Goal: Check status: Check status

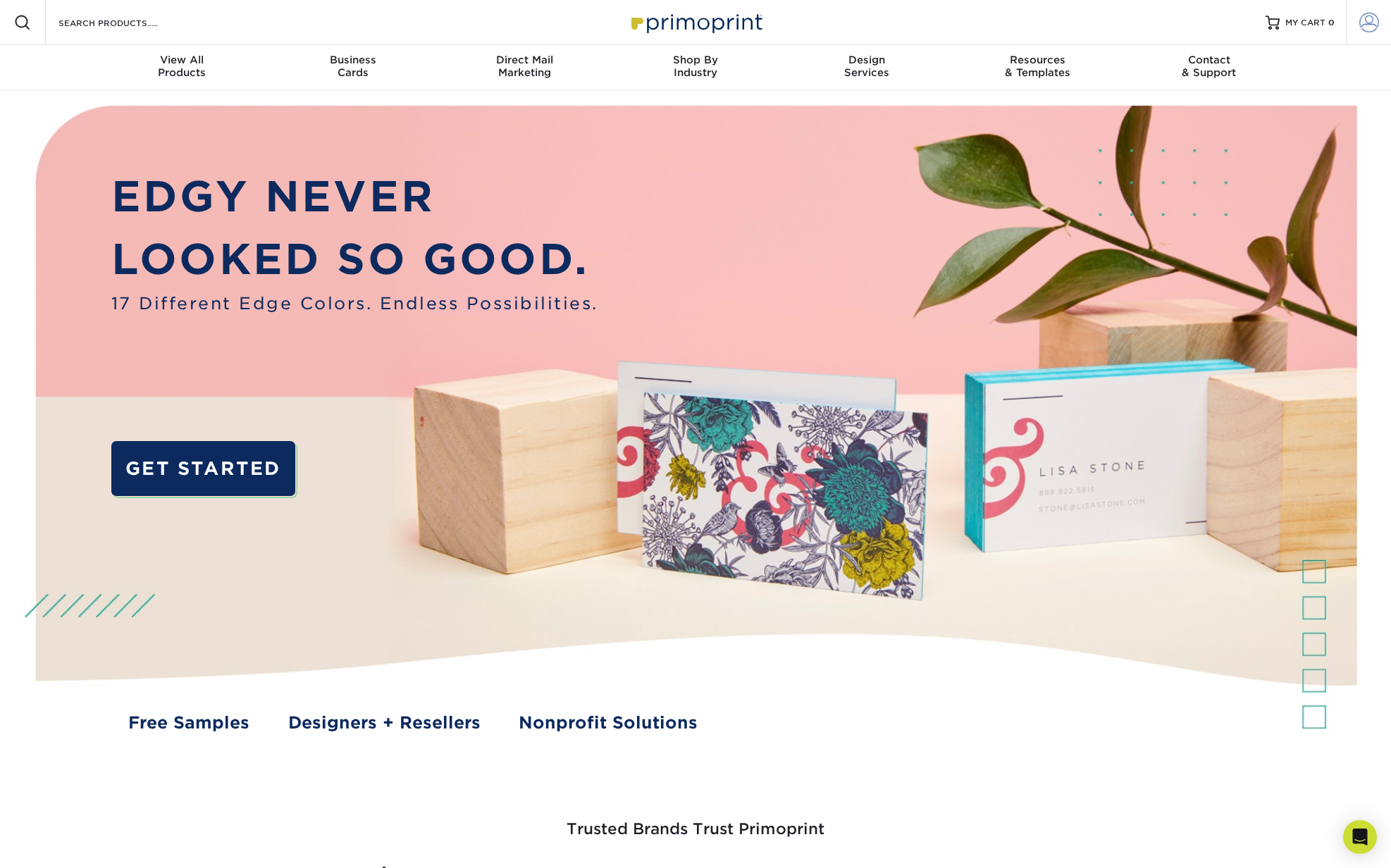
click at [1366, 23] on span at bounding box center [1369, 23] width 20 height 20
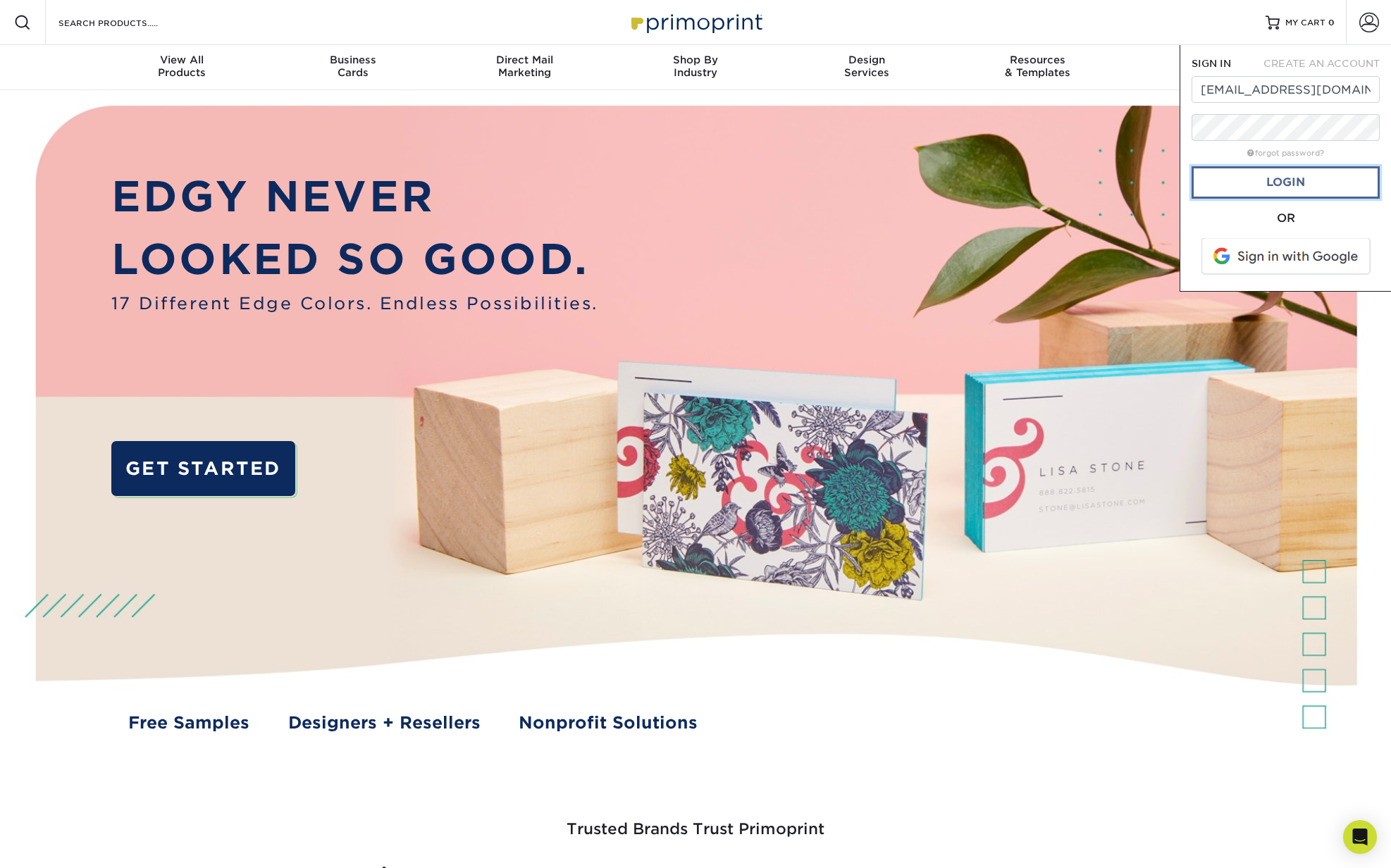
click at [1220, 193] on link "Login" at bounding box center [1285, 182] width 188 height 32
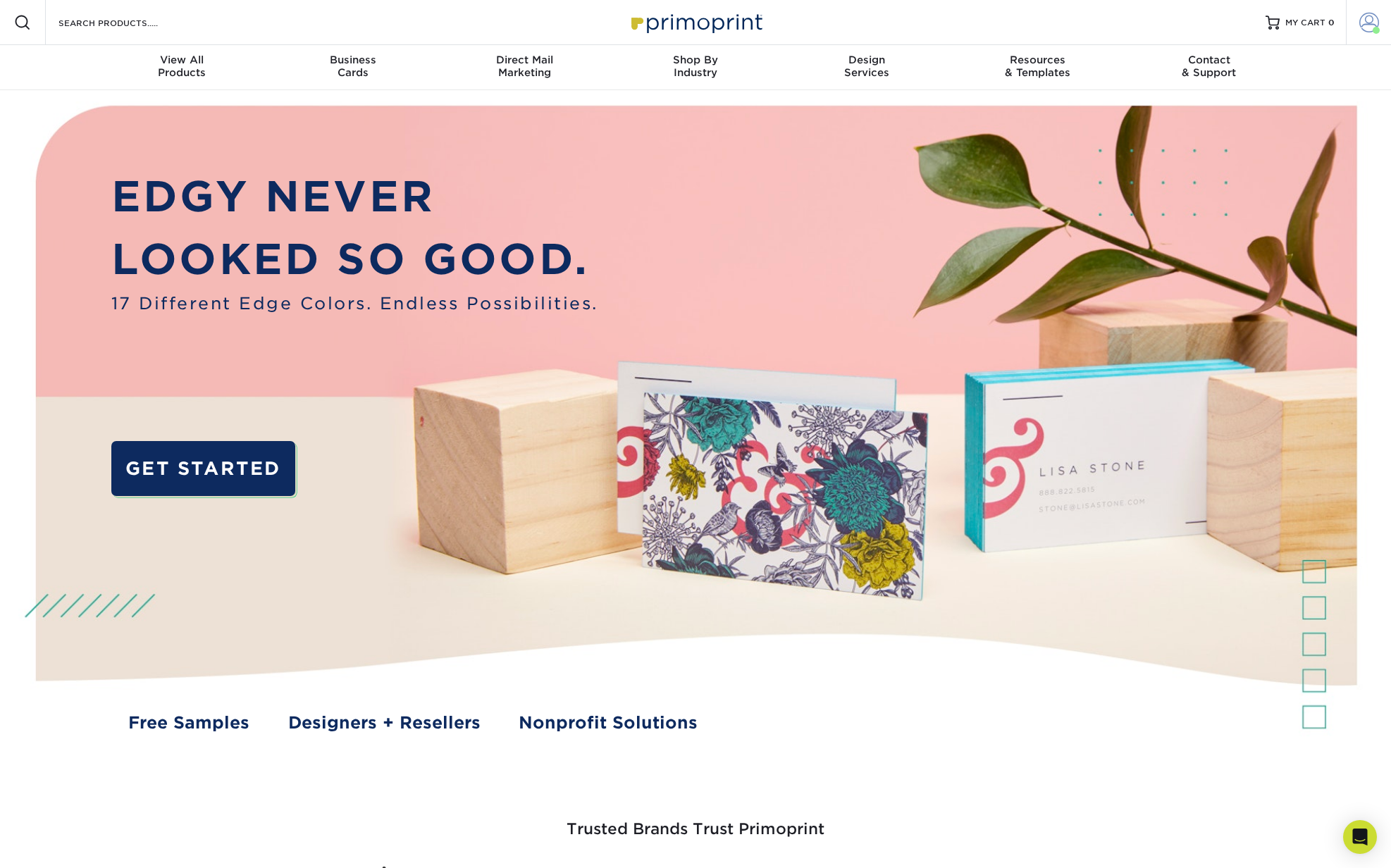
click at [1369, 22] on span at bounding box center [1369, 23] width 20 height 20
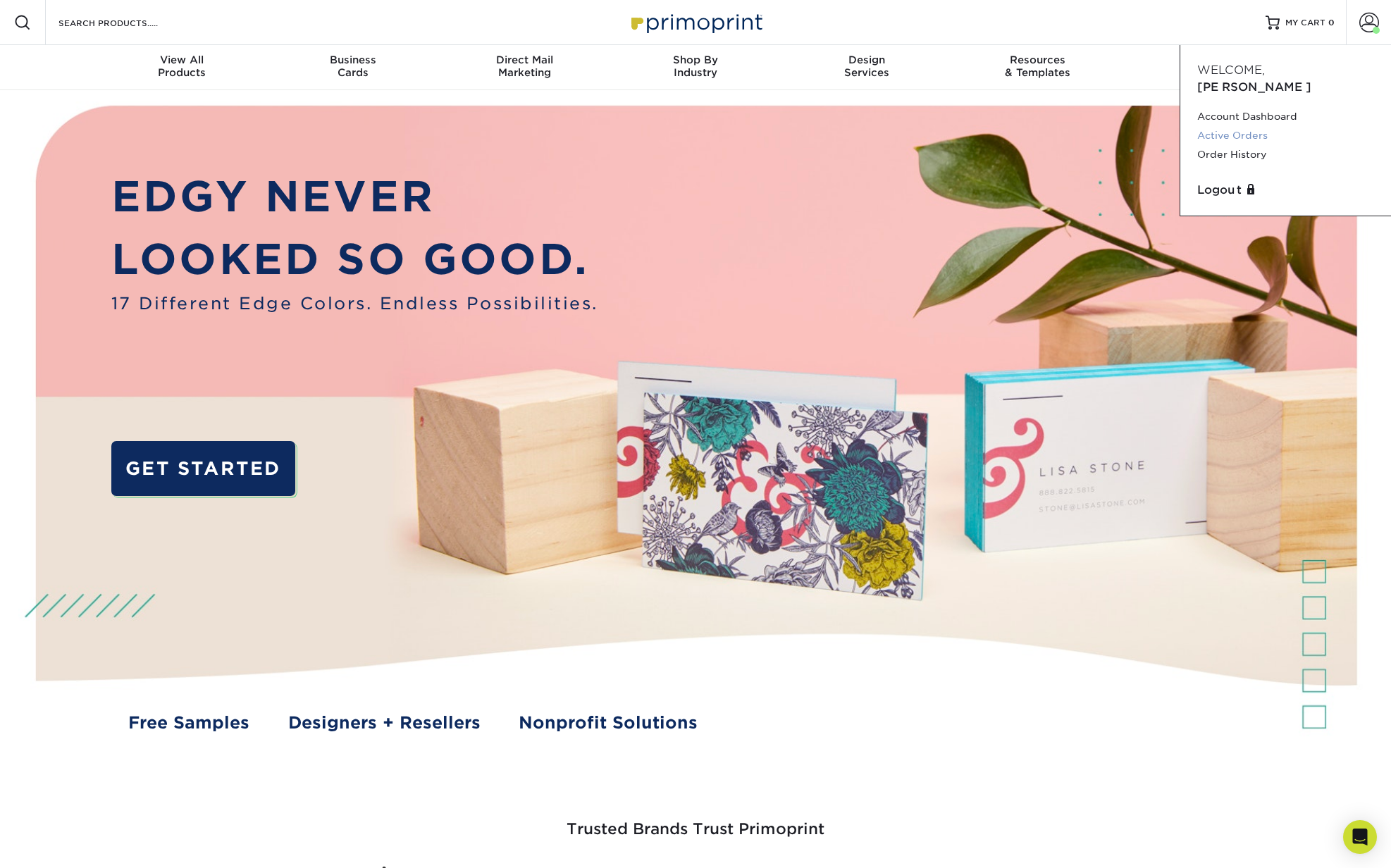
click at [1239, 126] on link "Active Orders" at bounding box center [1285, 135] width 177 height 19
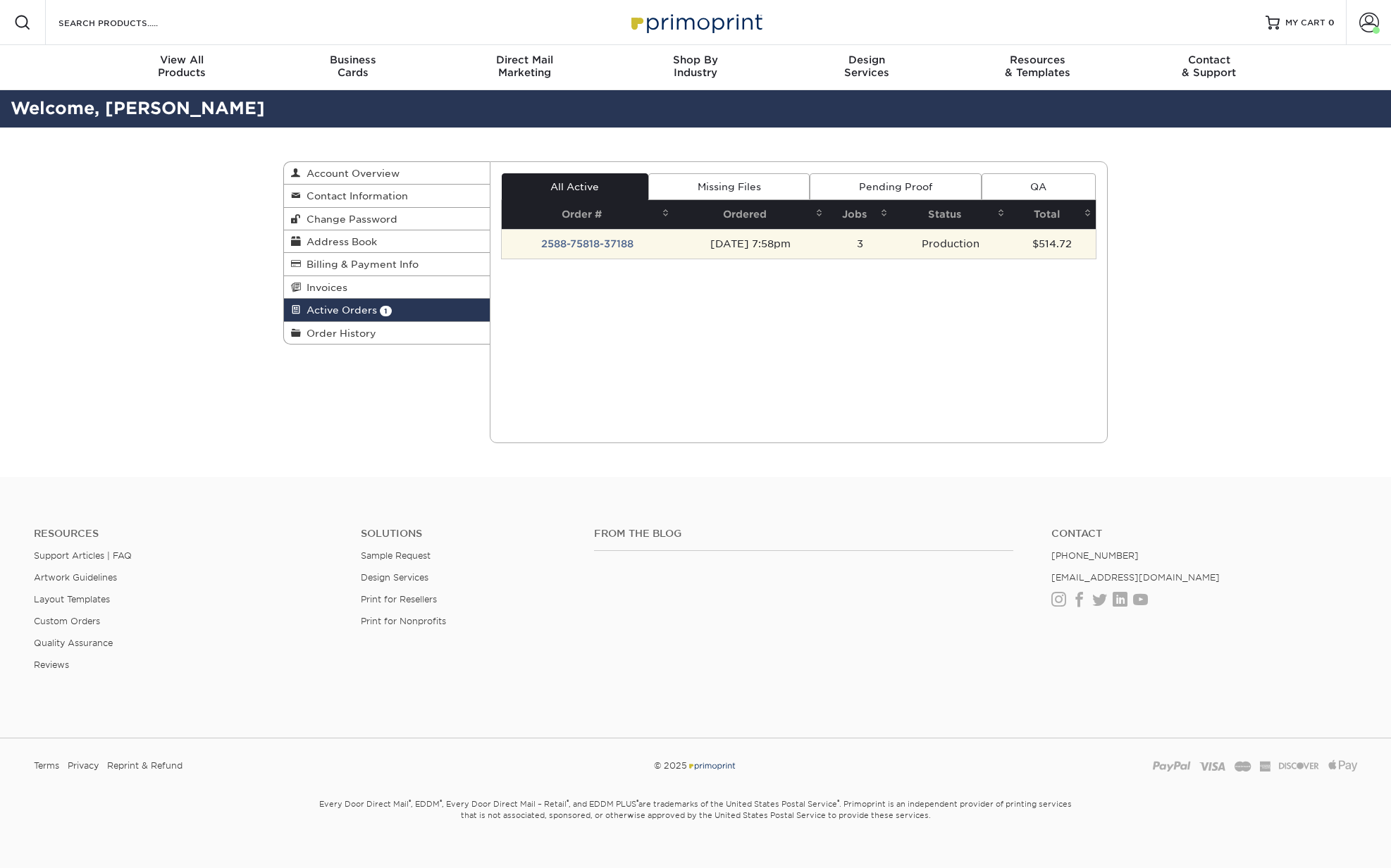
click at [589, 246] on td "2588-75818-37188" at bounding box center [588, 244] width 172 height 29
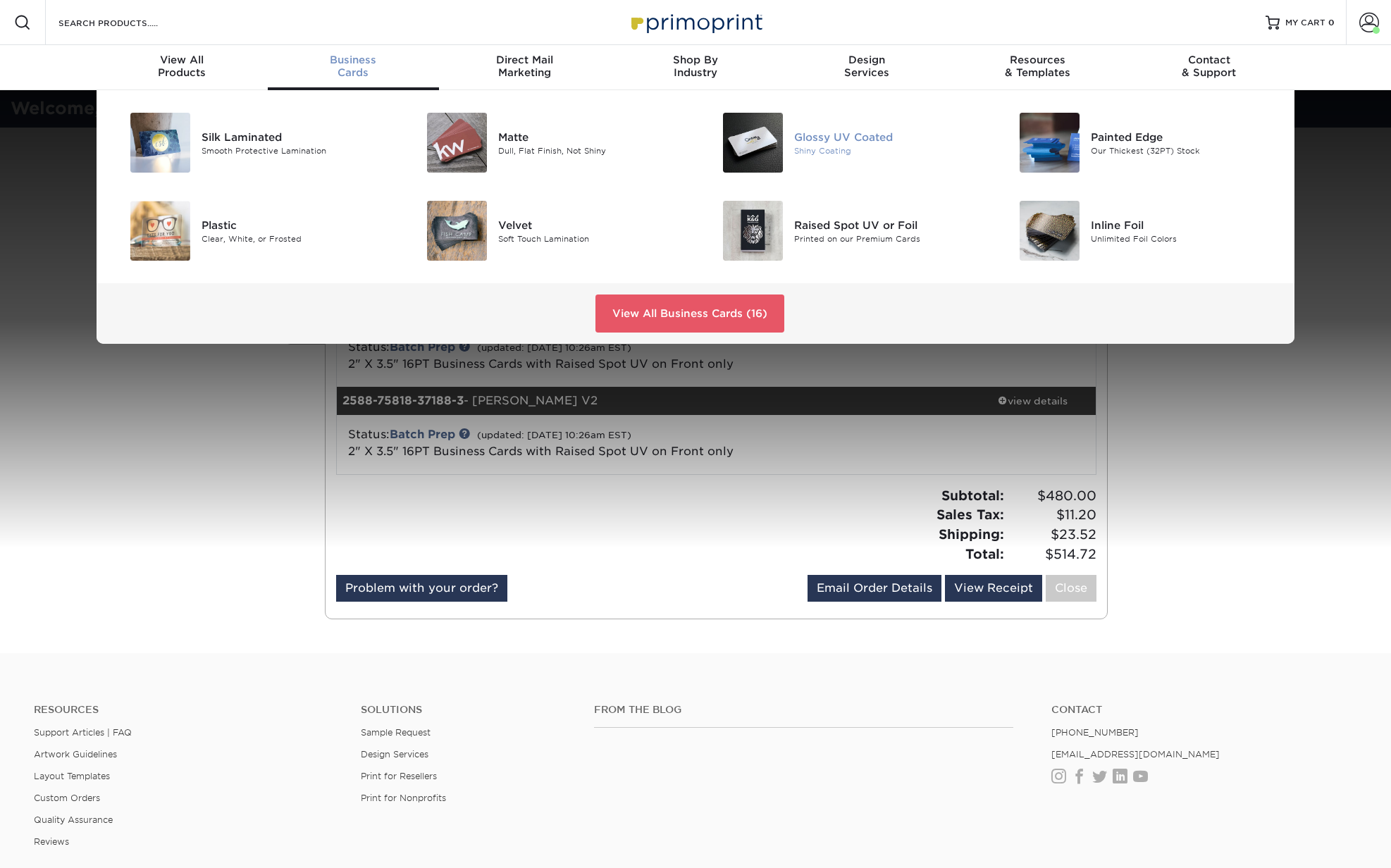
click at [827, 140] on div "Glossy UV Coated" at bounding box center [887, 137] width 187 height 16
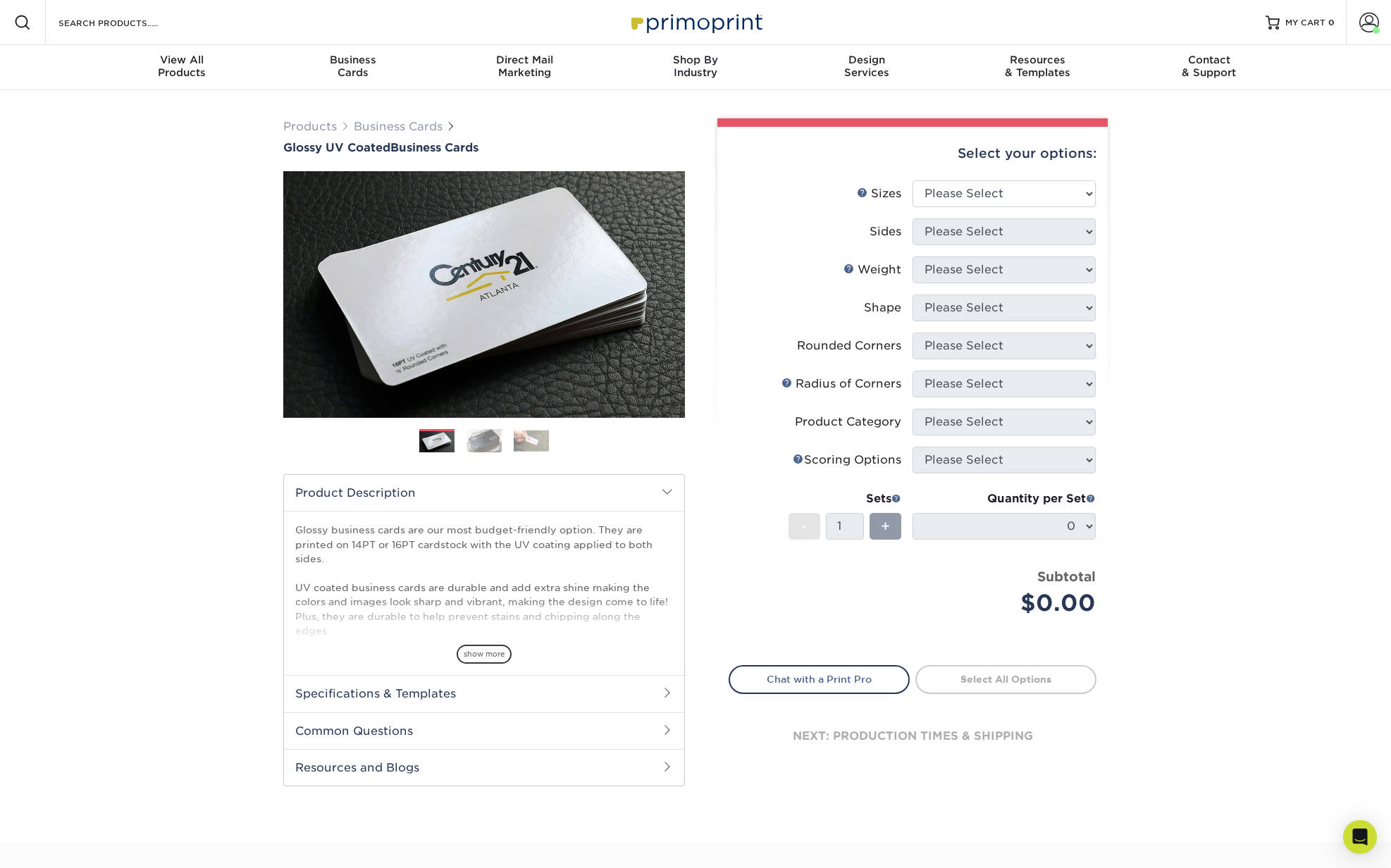
click at [1375, 249] on div "Products Business Cards Glossy UV Coated Business Cards Previous Next" at bounding box center [695, 466] width 1391 height 753
click at [1368, 25] on span at bounding box center [1369, 23] width 20 height 20
click at [1239, 126] on link "Active Orders" at bounding box center [1285, 135] width 177 height 19
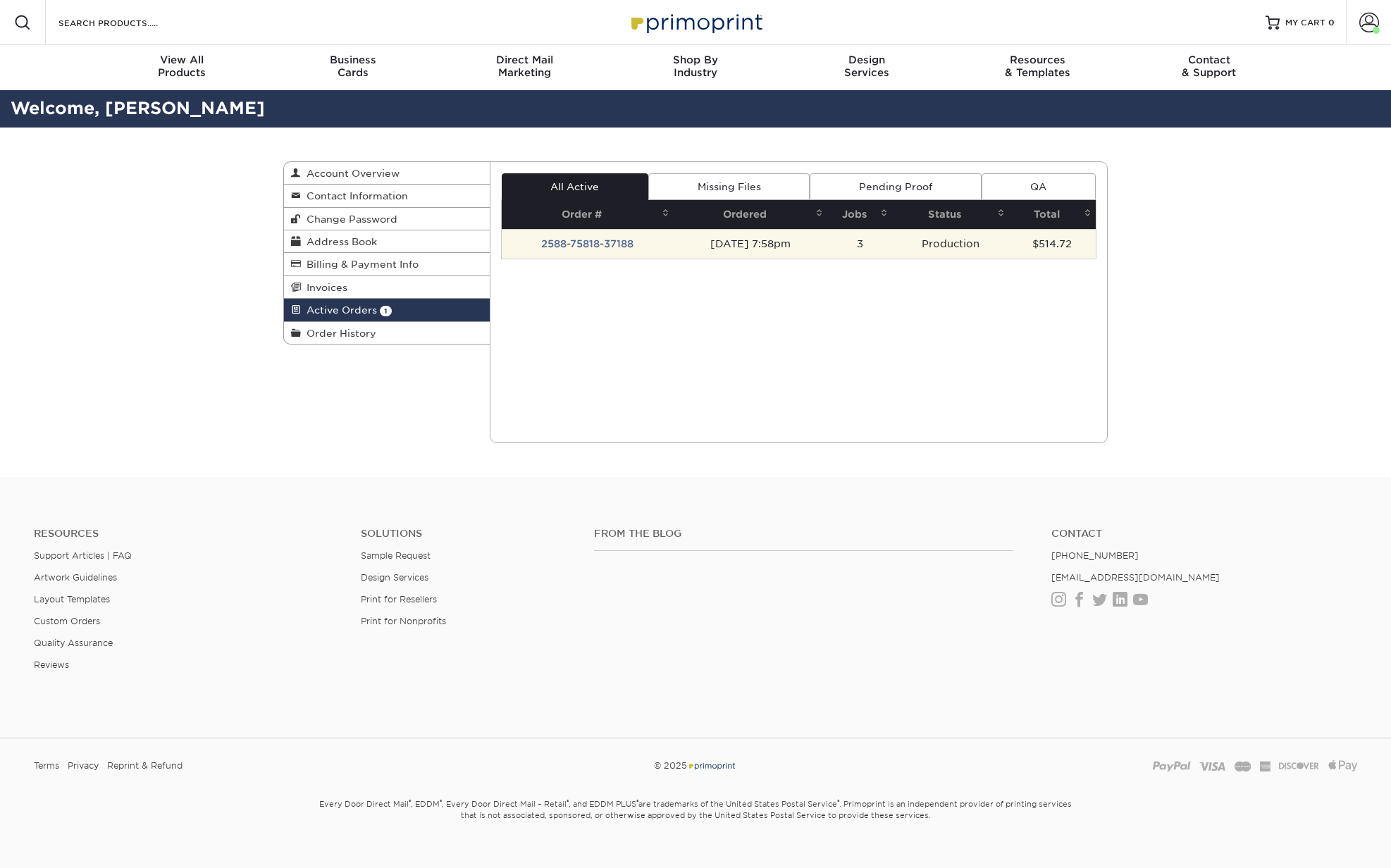
click at [575, 246] on td "2588-75818-37188" at bounding box center [588, 244] width 172 height 29
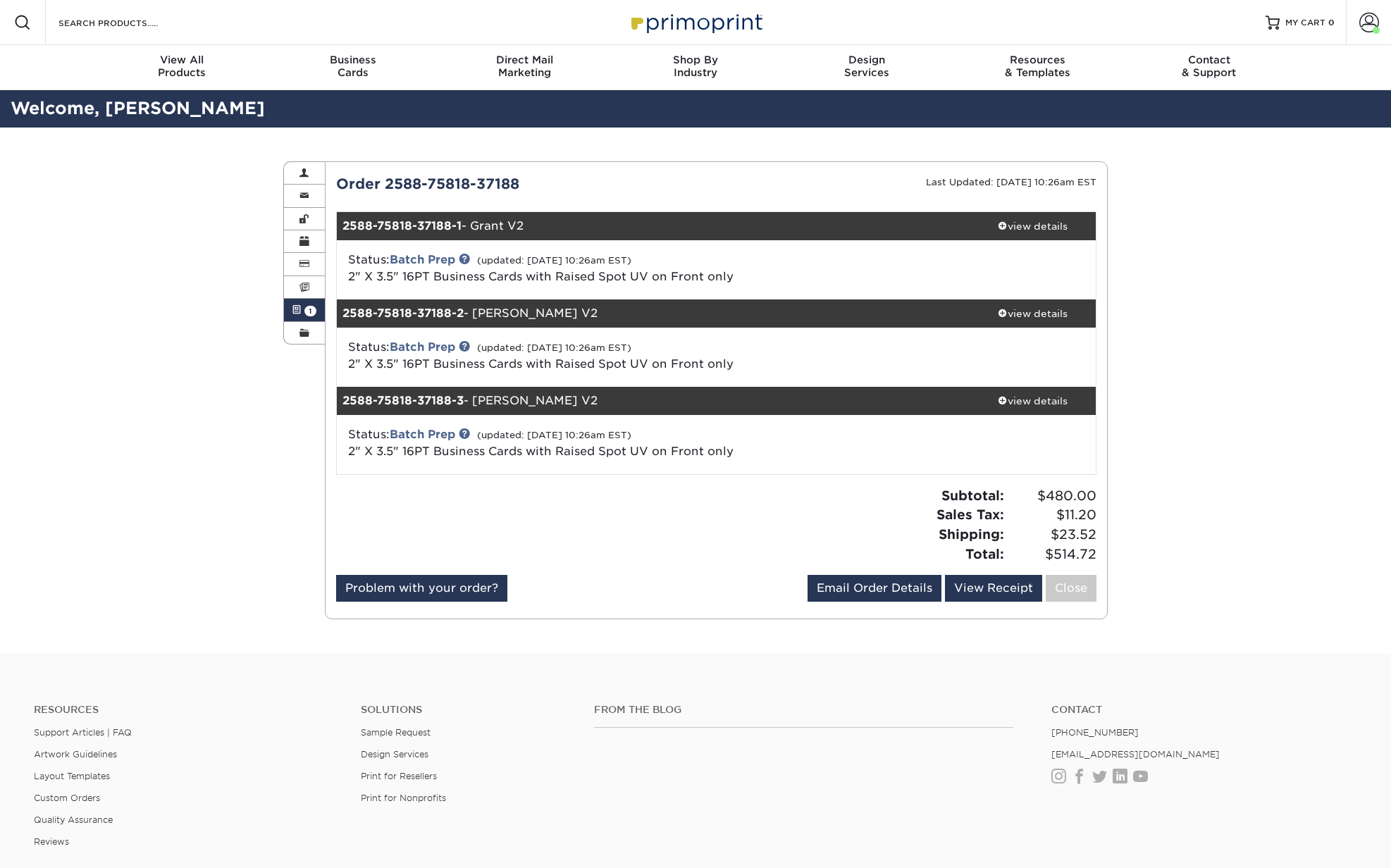
click at [311, 312] on span "1" at bounding box center [310, 310] width 12 height 11
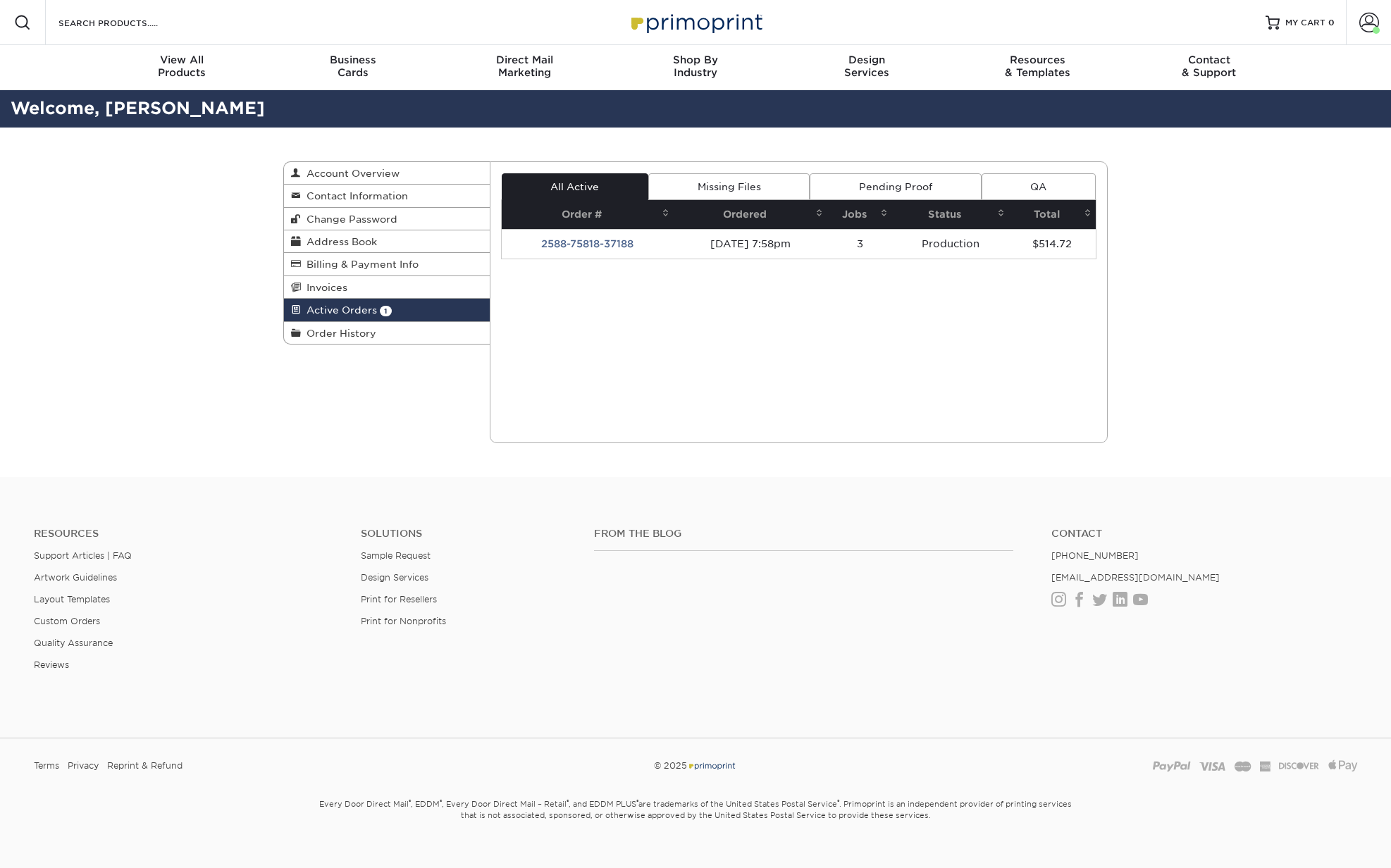
click at [749, 189] on link "Missing Files" at bounding box center [728, 186] width 162 height 26
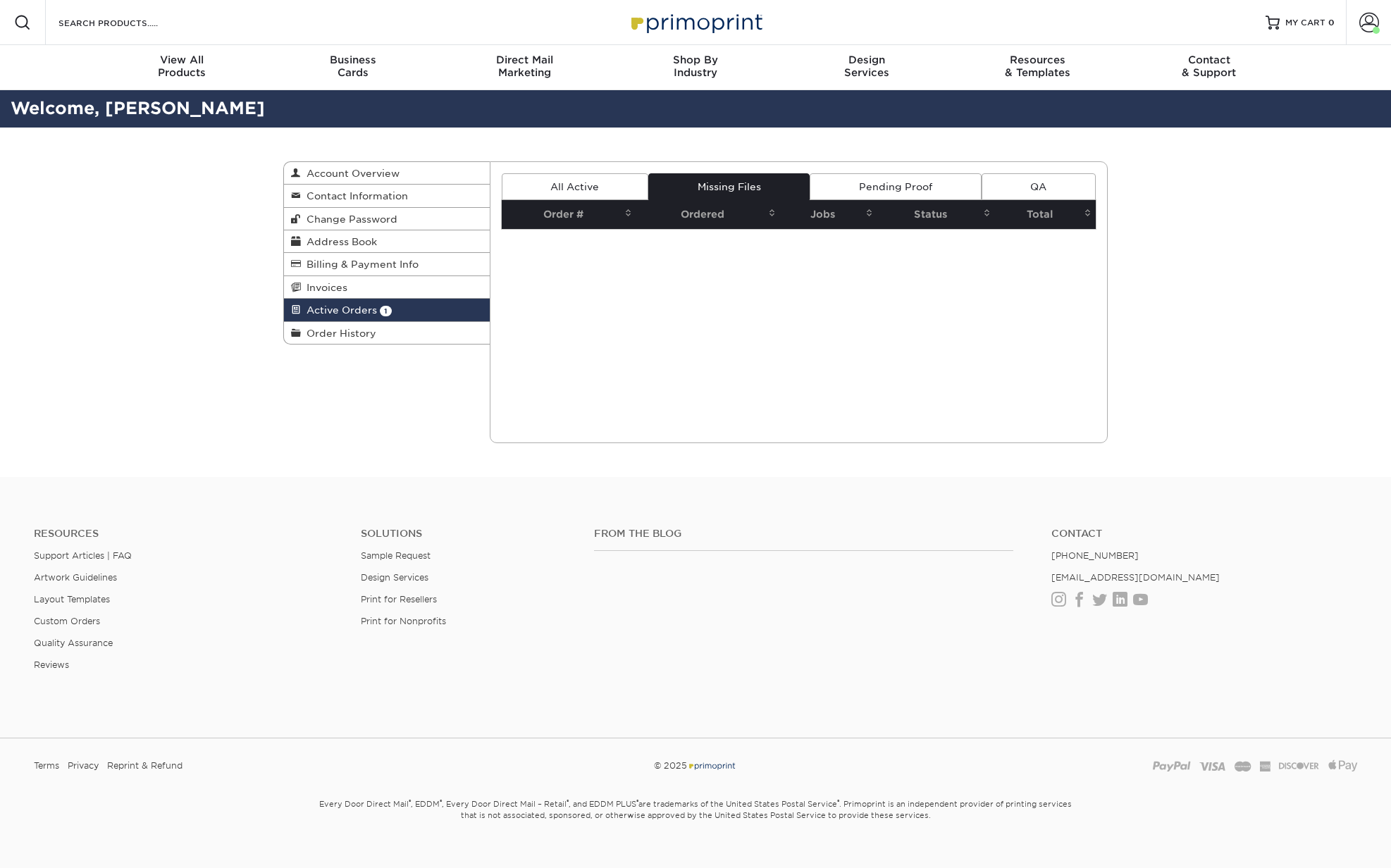
click at [890, 185] on link "Pending Proof" at bounding box center [895, 186] width 171 height 26
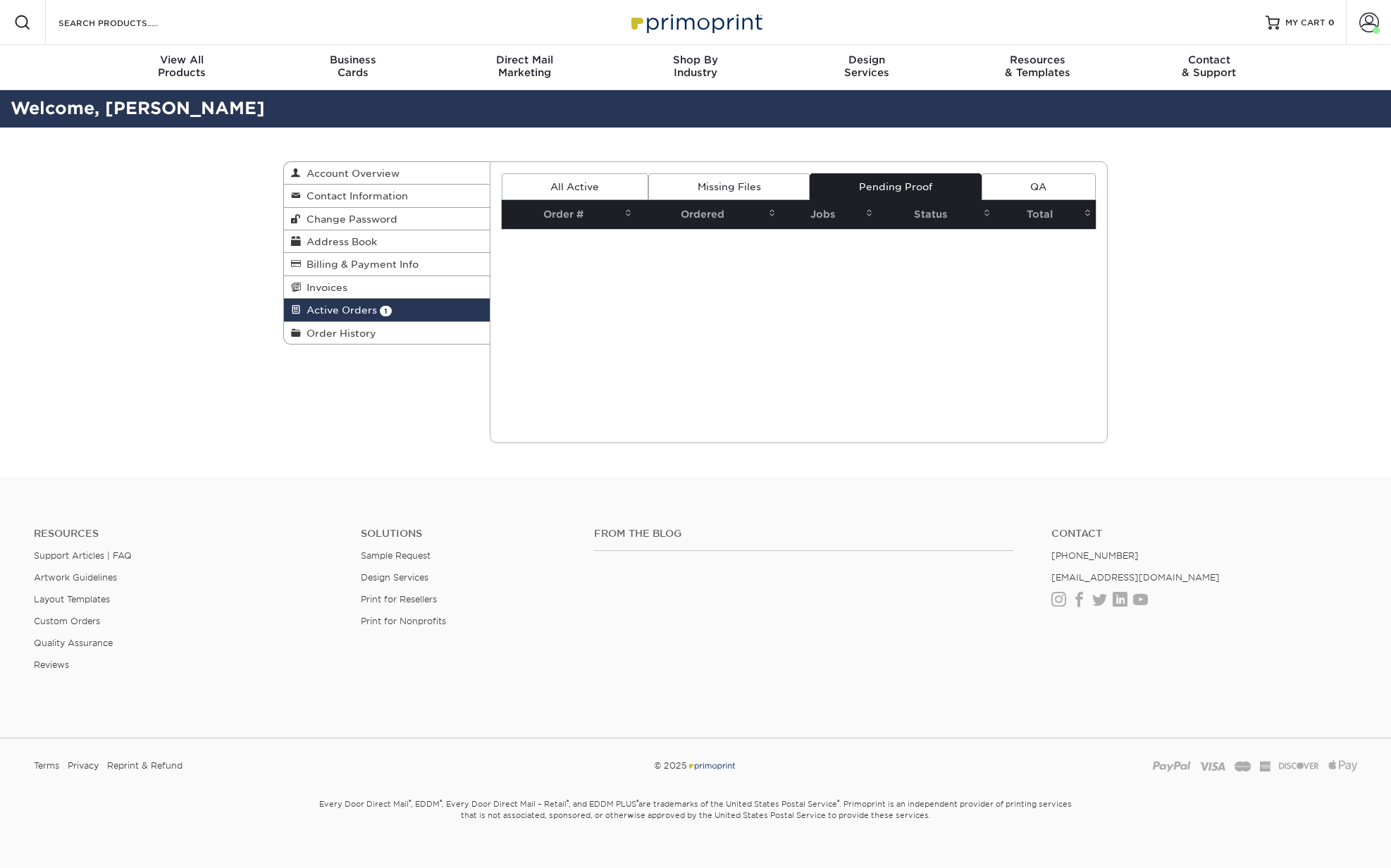
click at [1058, 187] on link "QA" at bounding box center [1039, 186] width 115 height 26
click at [552, 180] on link "All Active" at bounding box center [576, 186] width 147 height 26
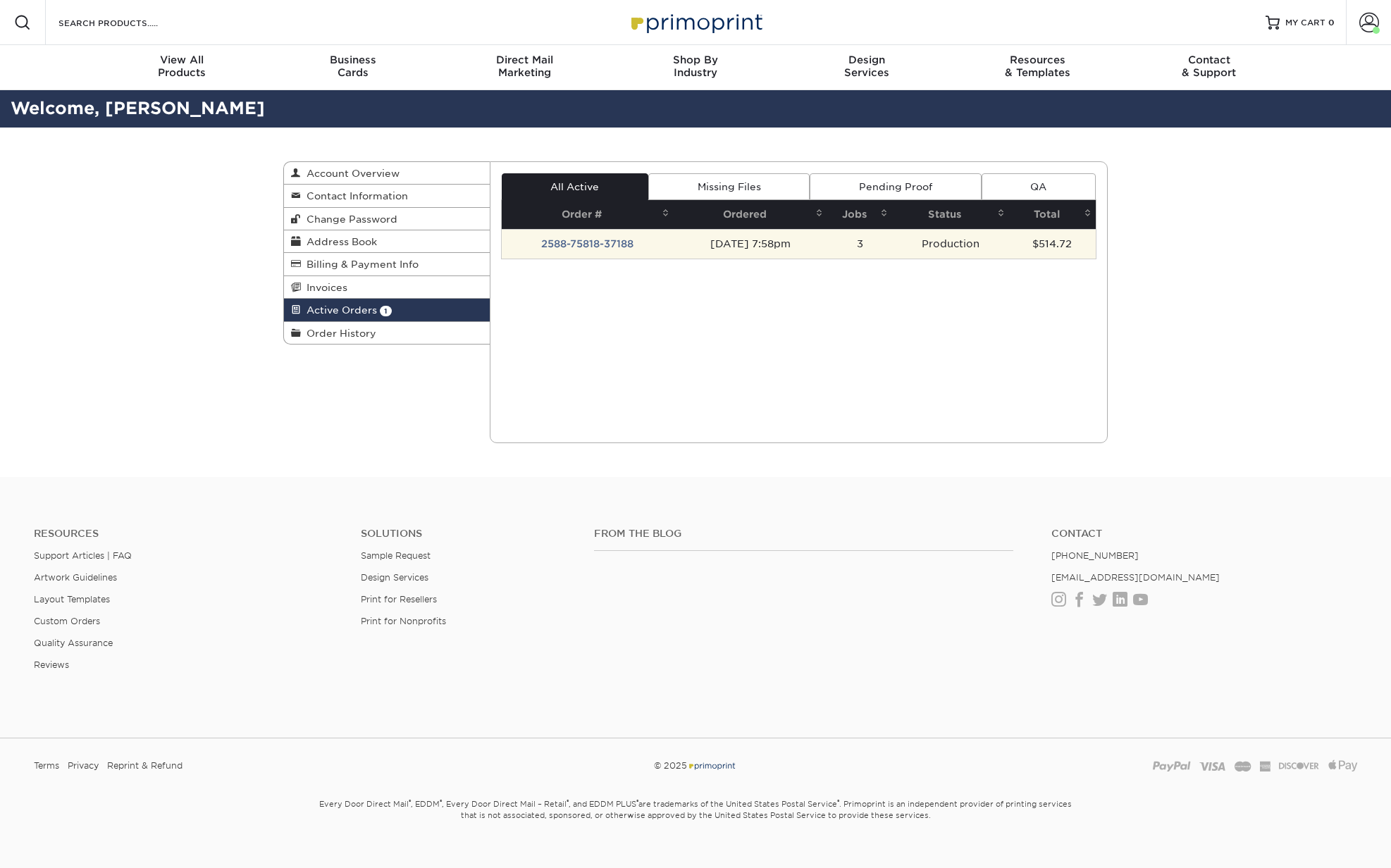
click at [723, 243] on td "[DATE] 7:58pm" at bounding box center [750, 244] width 153 height 29
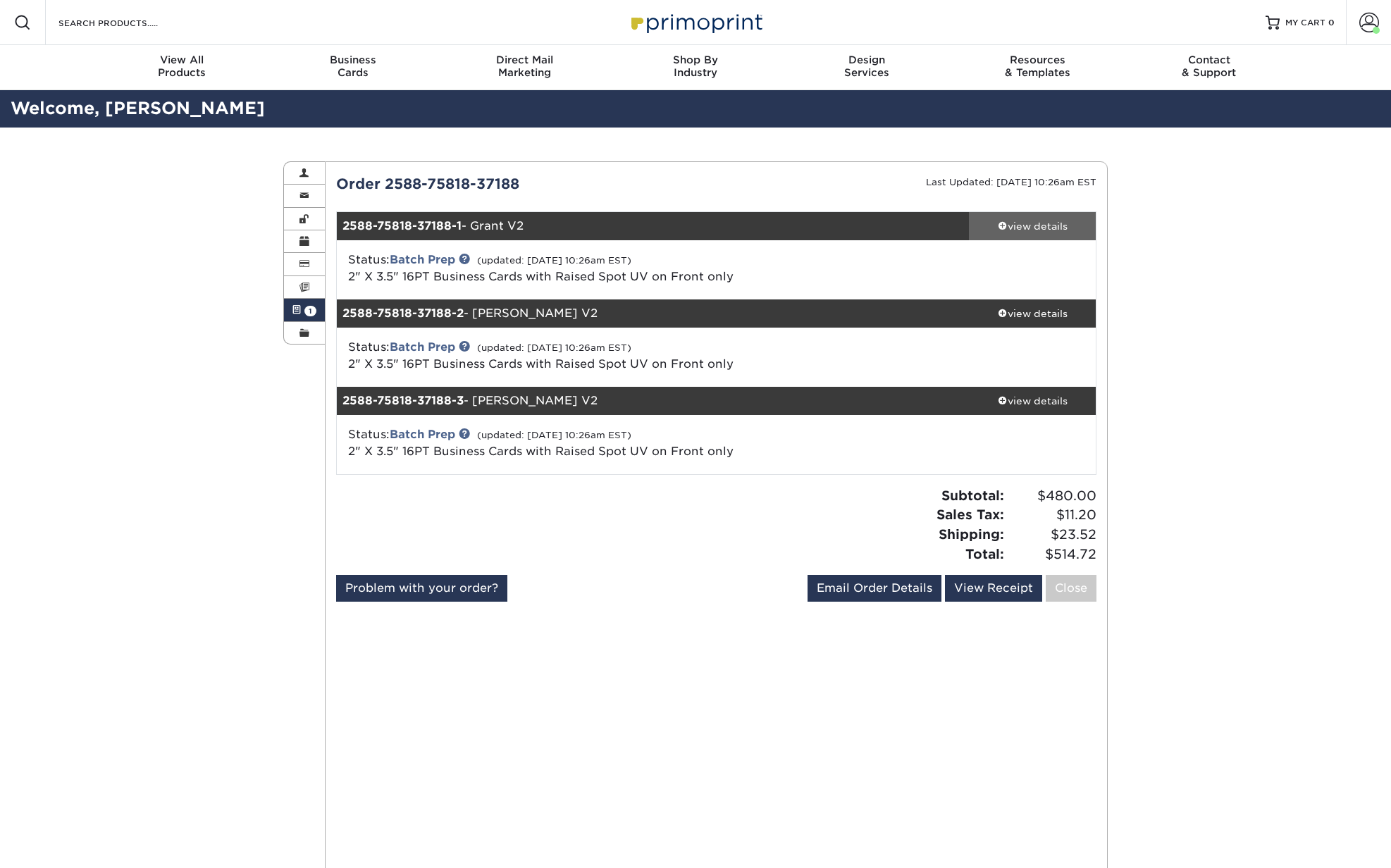
click at [1051, 225] on div "view details" at bounding box center [1033, 226] width 127 height 14
